Goal: Task Accomplishment & Management: Use online tool/utility

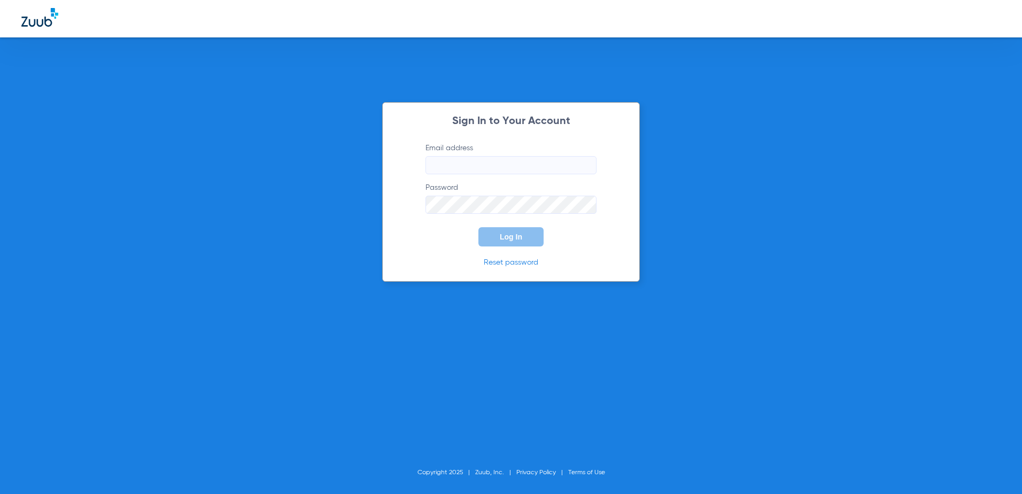
type input "[EMAIL_ADDRESS][DOMAIN_NAME]"
click at [516, 243] on button "Log In" at bounding box center [510, 236] width 65 height 19
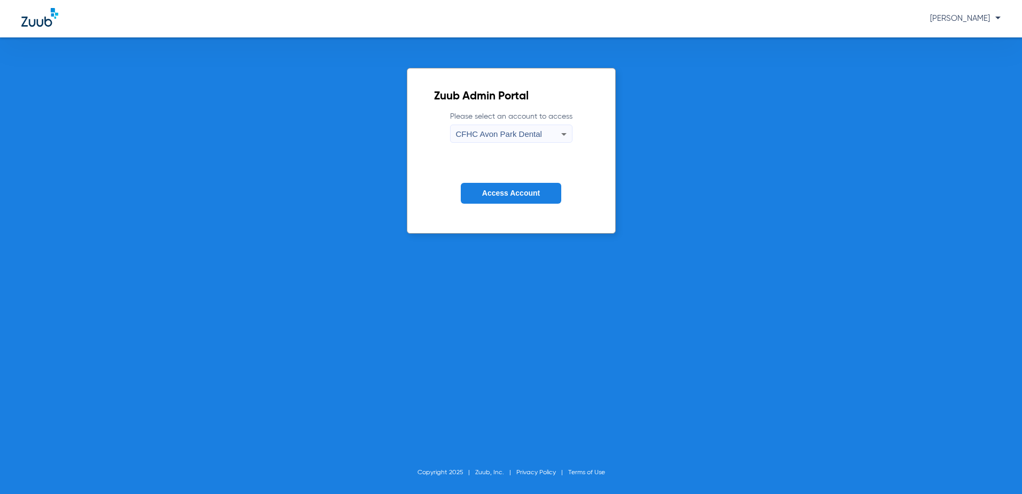
click at [560, 131] on icon at bounding box center [563, 134] width 13 height 13
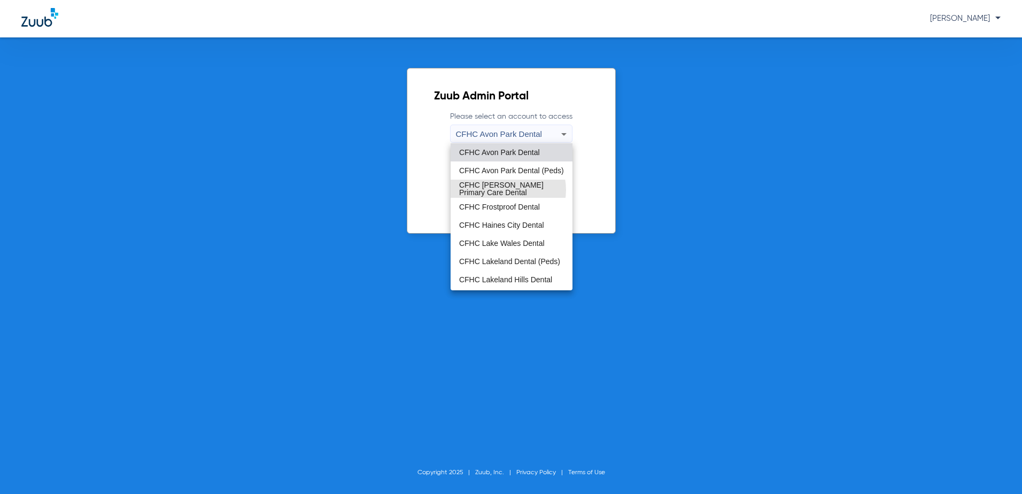
click at [508, 189] on span "CFHC [PERSON_NAME] Primary Care Dental" at bounding box center [511, 188] width 105 height 15
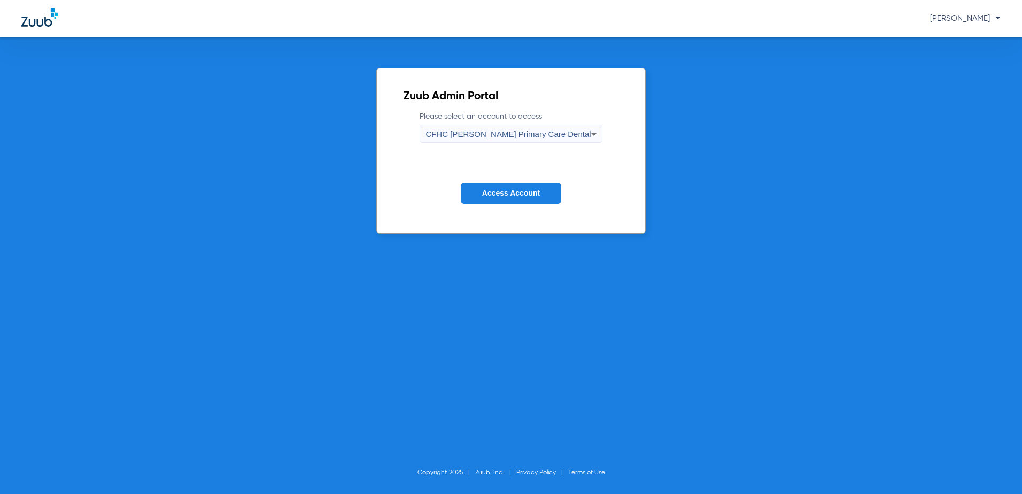
click at [505, 194] on span "Access Account" at bounding box center [511, 193] width 58 height 9
